Goal: Information Seeking & Learning: Learn about a topic

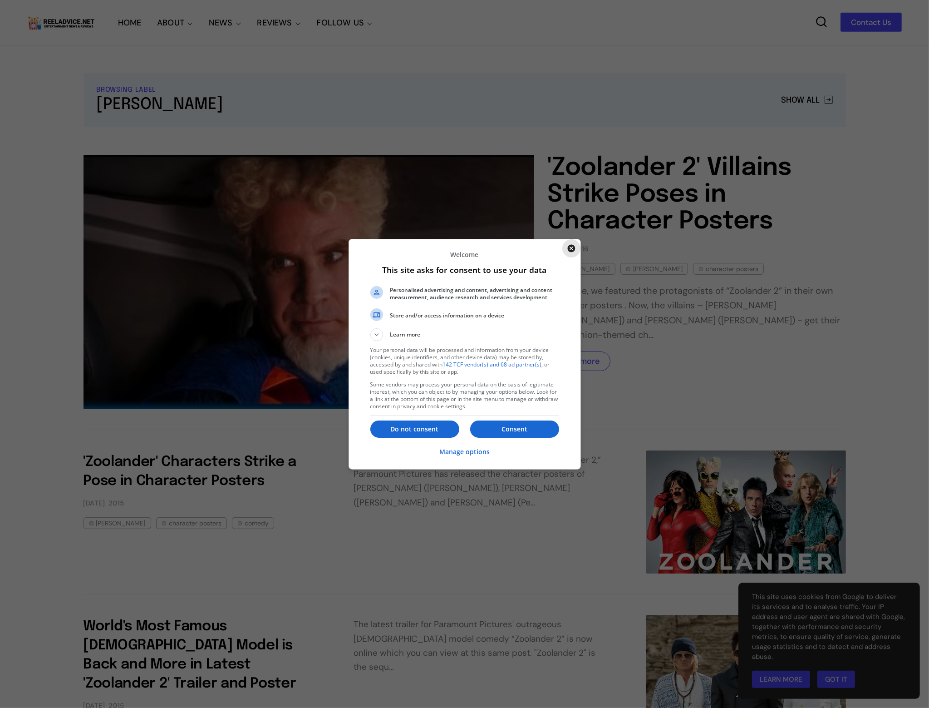
click at [571, 247] on icon "Close" at bounding box center [571, 248] width 8 height 8
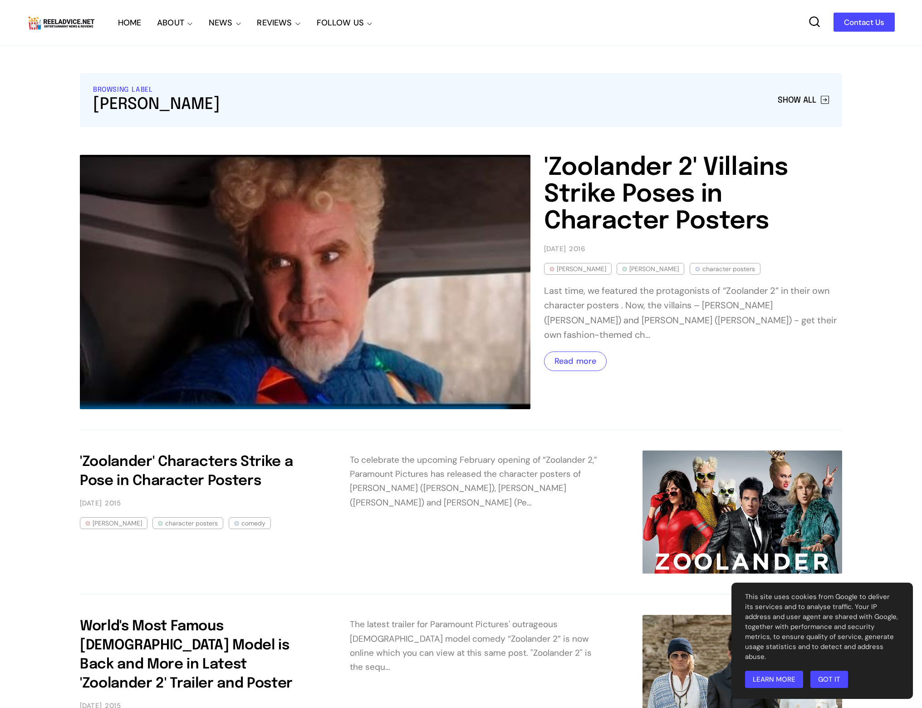
click at [721, 457] on img at bounding box center [743, 511] width 200 height 123
click at [748, 522] on img at bounding box center [743, 511] width 200 height 123
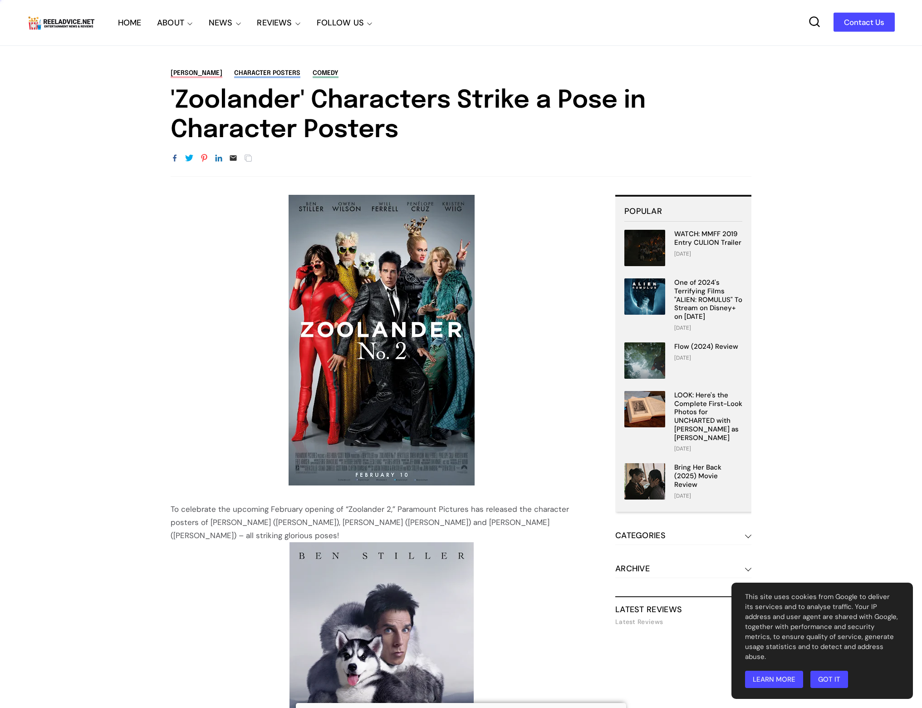
drag, startPoint x: 0, startPoint y: 0, endPoint x: 421, endPoint y: 409, distance: 586.8
click at [421, 409] on img at bounding box center [382, 340] width 186 height 291
